Goal: Task Accomplishment & Management: Complete application form

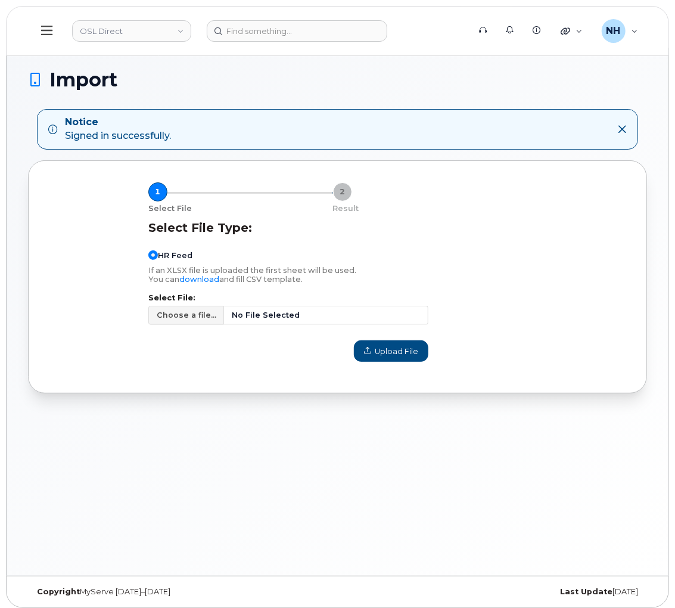
click at [323, 301] on label "Select File:" at bounding box center [288, 298] width 281 height 8
click at [320, 312] on span "No File Selected" at bounding box center [326, 315] width 204 height 19
click at [320, 312] on input "Choose a file... No File Selected" at bounding box center [288, 315] width 281 height 19
type input "C:\fakepath\Simplex Import - 09.15-09.19.csv"
click at [380, 350] on span "Upload File" at bounding box center [391, 351] width 54 height 11
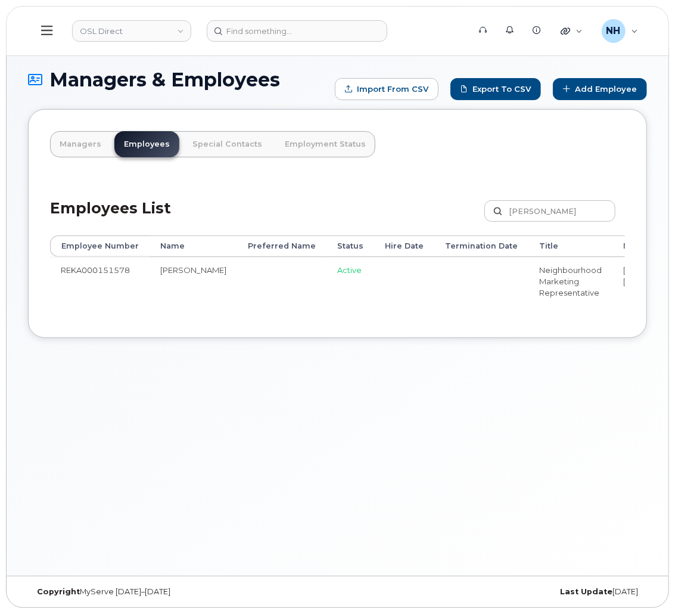
drag, startPoint x: 333, startPoint y: 288, endPoint x: 342, endPoint y: 291, distance: 10.0
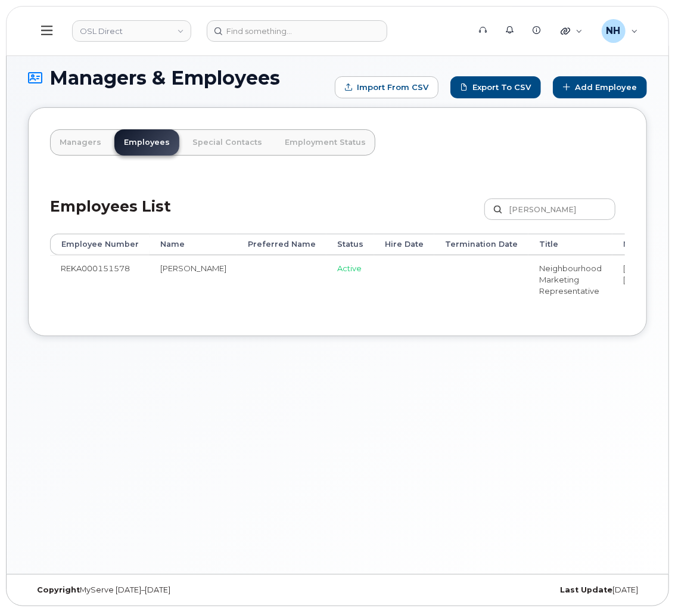
scroll to position [3, 0]
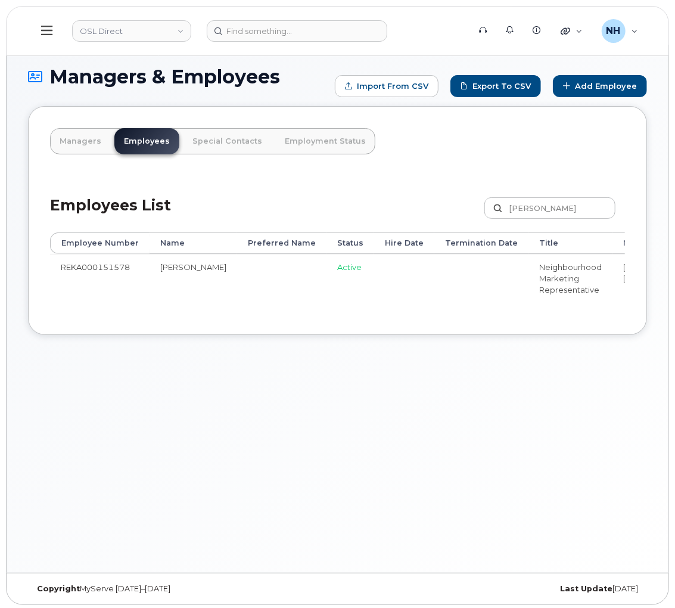
click at [217, 431] on div "Managers & Employees Import from CSV Export to CSV Add Employee Managers Employ…" at bounding box center [338, 309] width 662 height 528
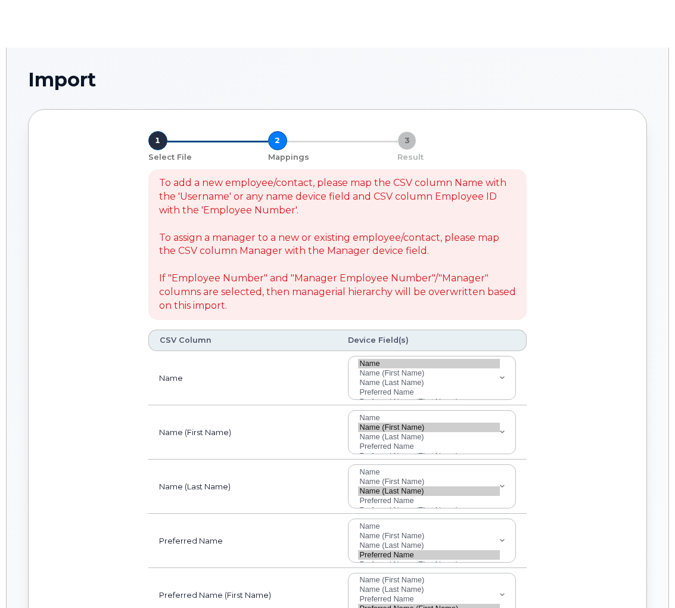
select select
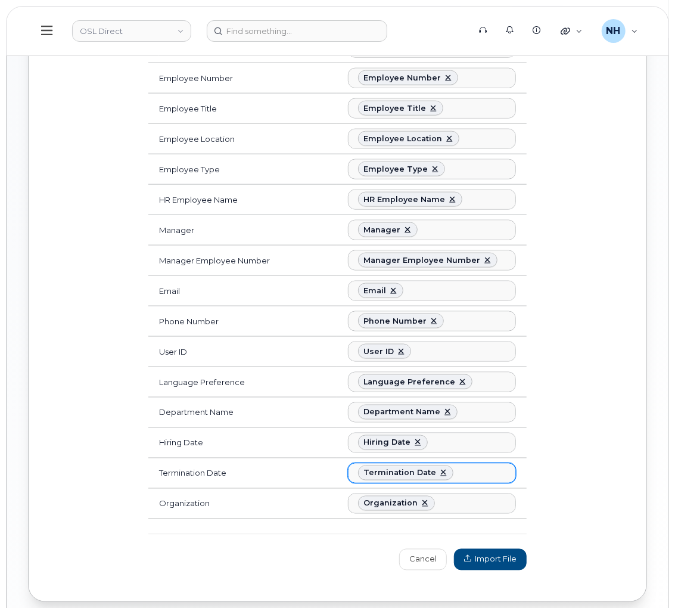
scroll to position [669, 0]
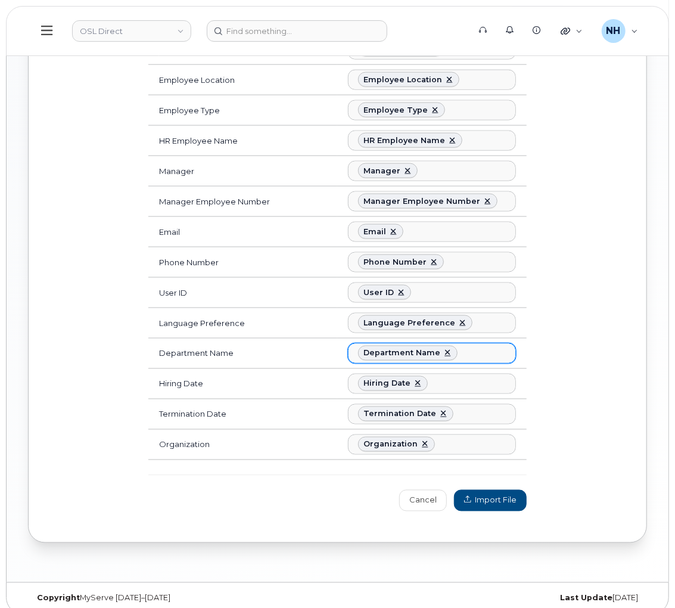
click at [476, 344] on ul "Department Name" at bounding box center [432, 353] width 167 height 19
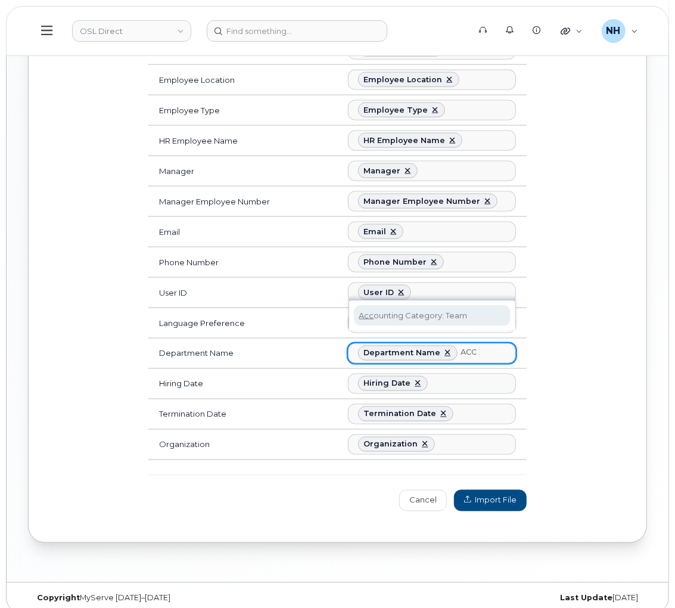
type input "ACC"
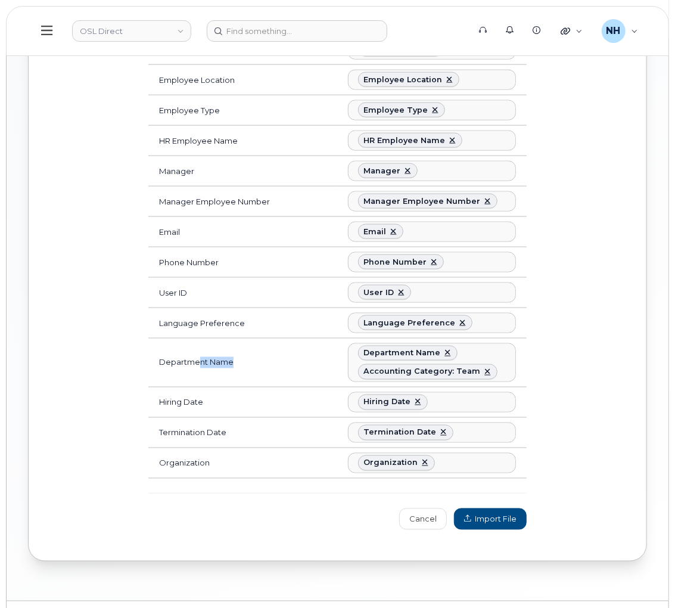
drag, startPoint x: 200, startPoint y: 340, endPoint x: 289, endPoint y: 351, distance: 90.1
click at [289, 351] on td "Department Name" at bounding box center [243, 363] width 190 height 49
click at [486, 514] on span "Import File" at bounding box center [490, 519] width 52 height 11
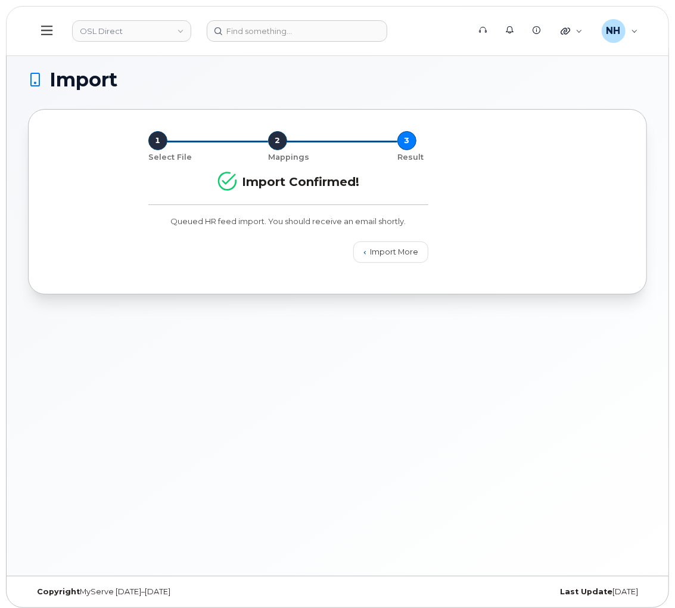
click at [414, 355] on div "Import 1 Select File 2 Mappings 3 Result Import Confirmed! Queued HR feed impor…" at bounding box center [338, 312] width 662 height 528
